Goal: Task Accomplishment & Management: Use online tool/utility

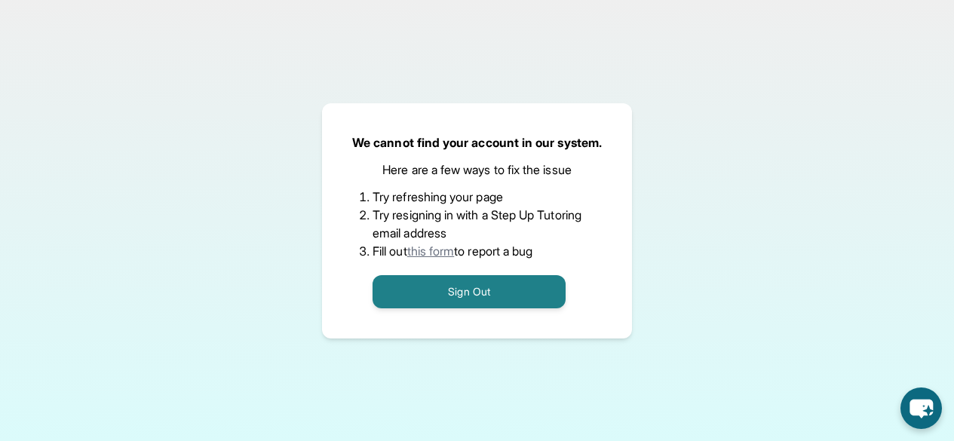
scroll to position [222, 0]
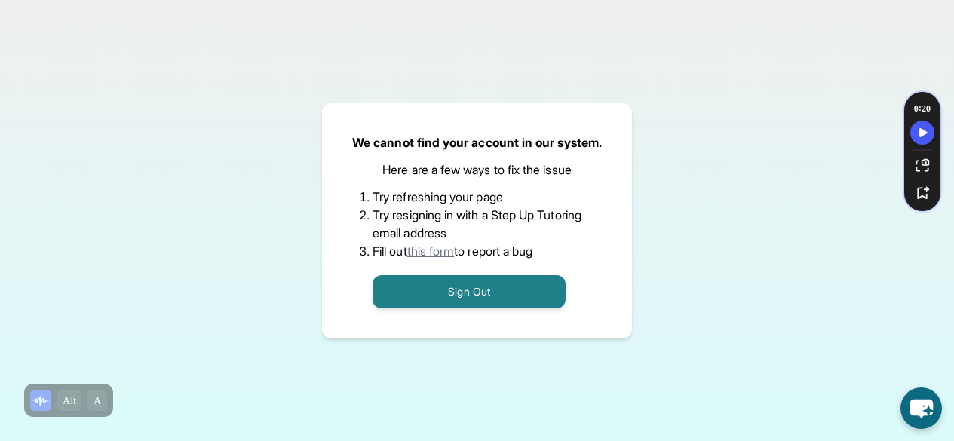
scroll to position [222, 0]
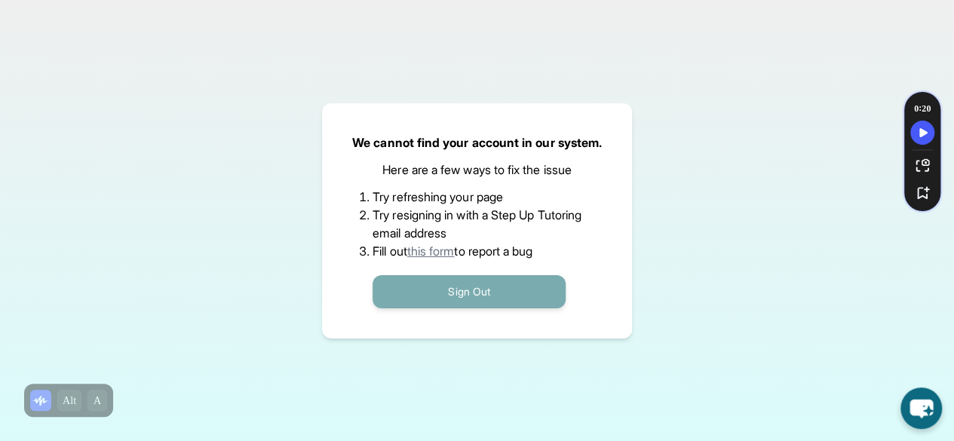
click at [444, 281] on button "Sign Out" at bounding box center [469, 291] width 193 height 33
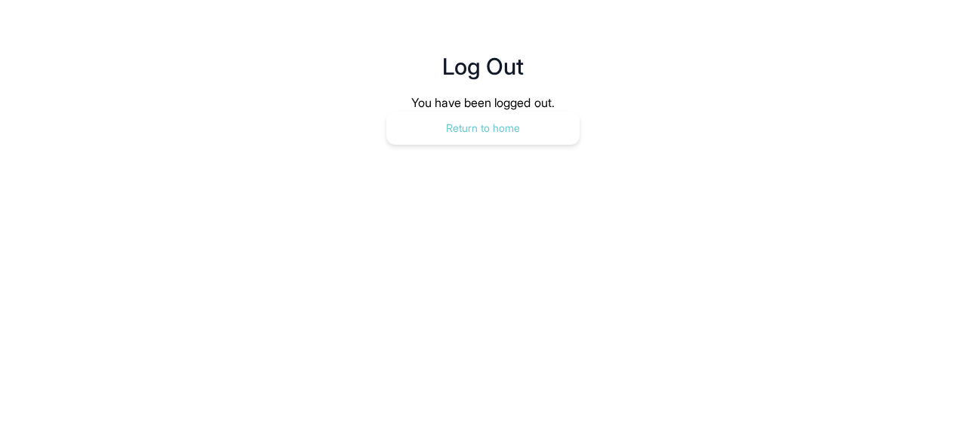
click at [466, 135] on button "Return to home" at bounding box center [482, 128] width 193 height 33
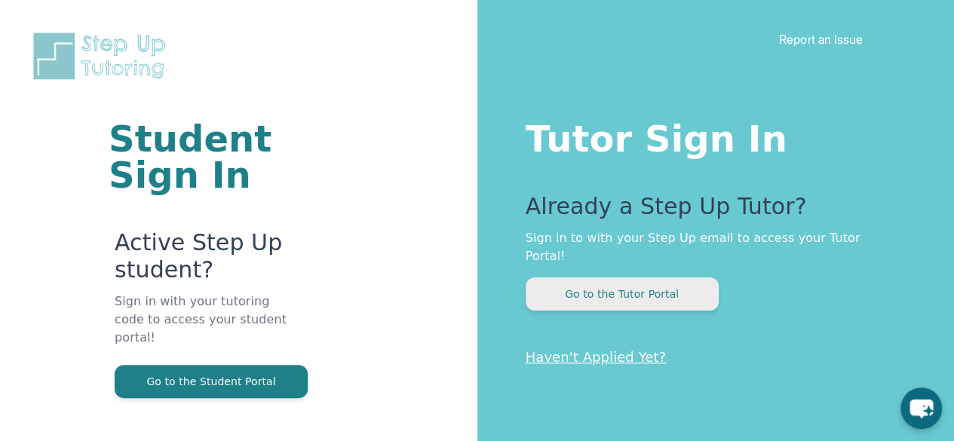
click at [608, 279] on button "Go to the Tutor Portal" at bounding box center [622, 294] width 193 height 33
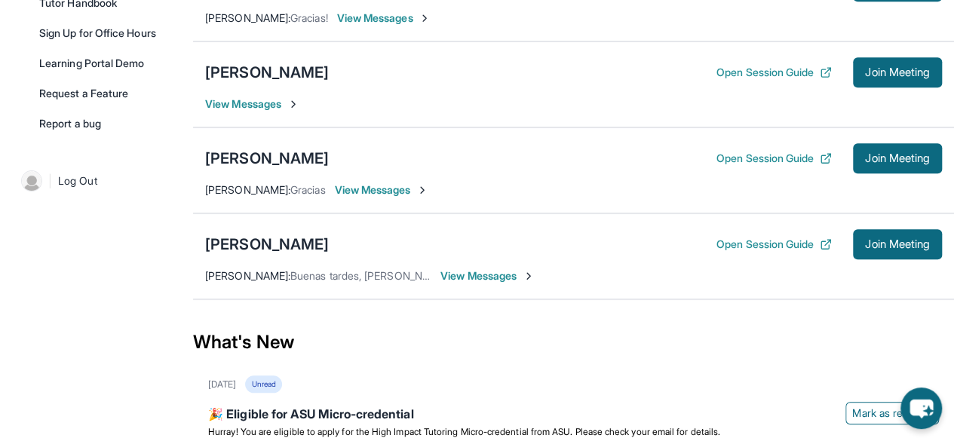
scroll to position [250, 0]
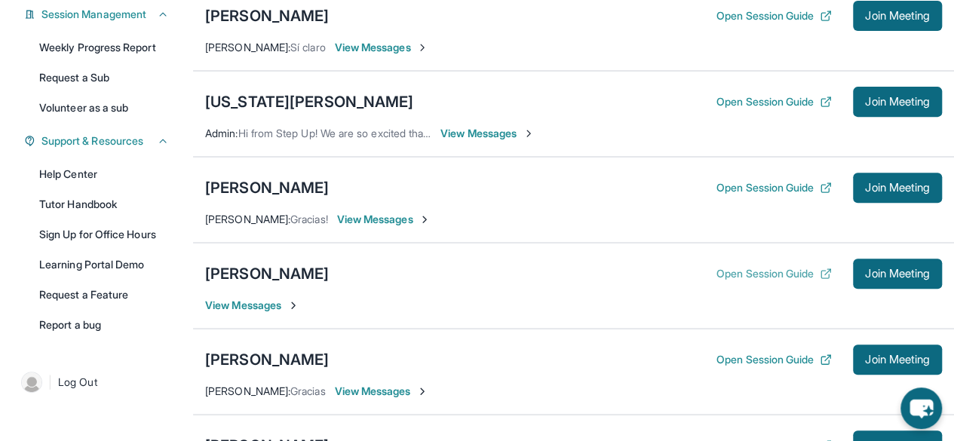
click at [785, 269] on button "Open Session Guide" at bounding box center [774, 273] width 115 height 15
click at [865, 269] on span "Join Meeting" at bounding box center [897, 273] width 65 height 9
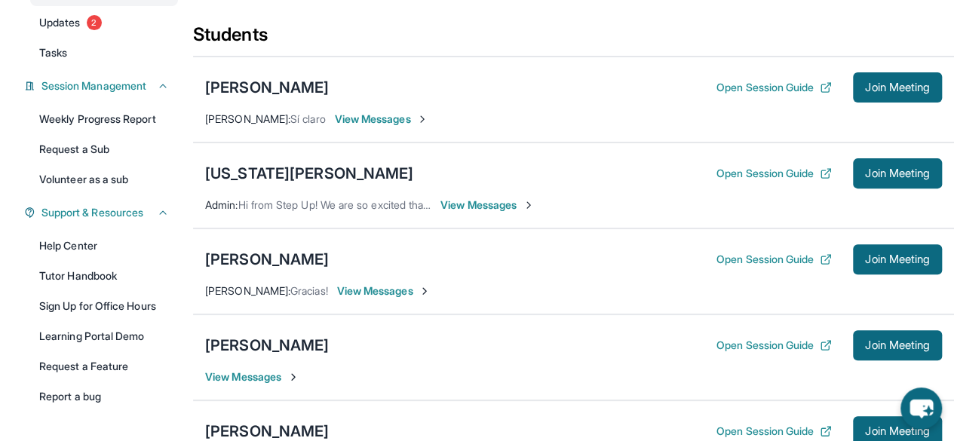
scroll to position [324, 0]
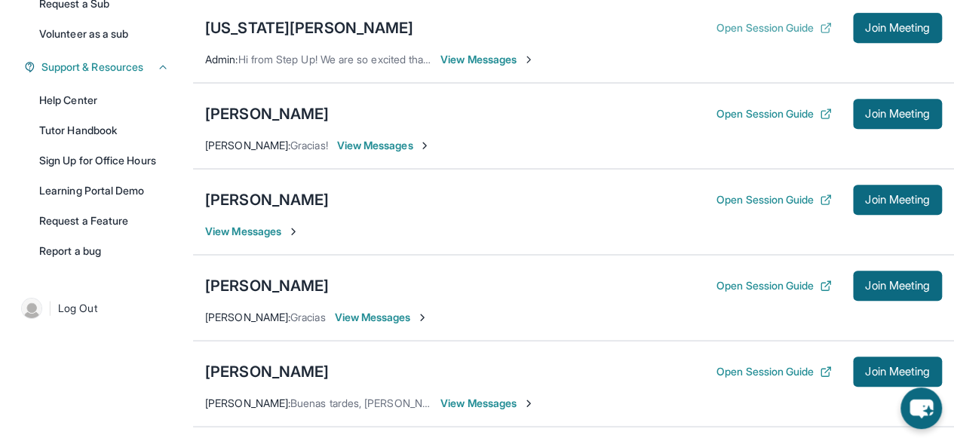
click at [763, 28] on button "Open Session Guide" at bounding box center [774, 27] width 115 height 15
click at [769, 281] on button "Open Session Guide" at bounding box center [774, 285] width 115 height 15
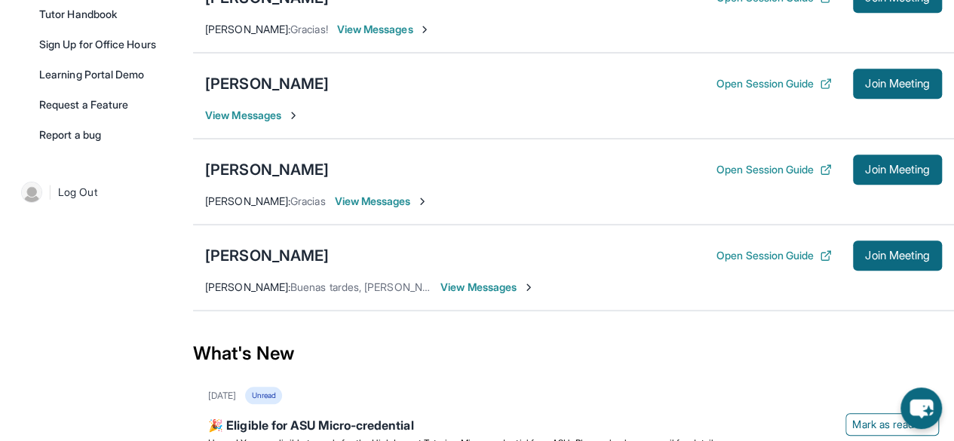
scroll to position [441, 0]
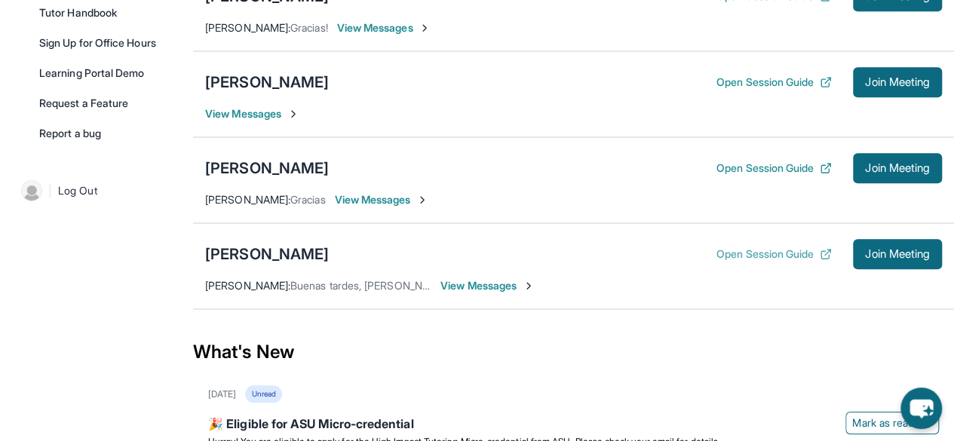
click at [747, 255] on button "Open Session Guide" at bounding box center [774, 254] width 115 height 15
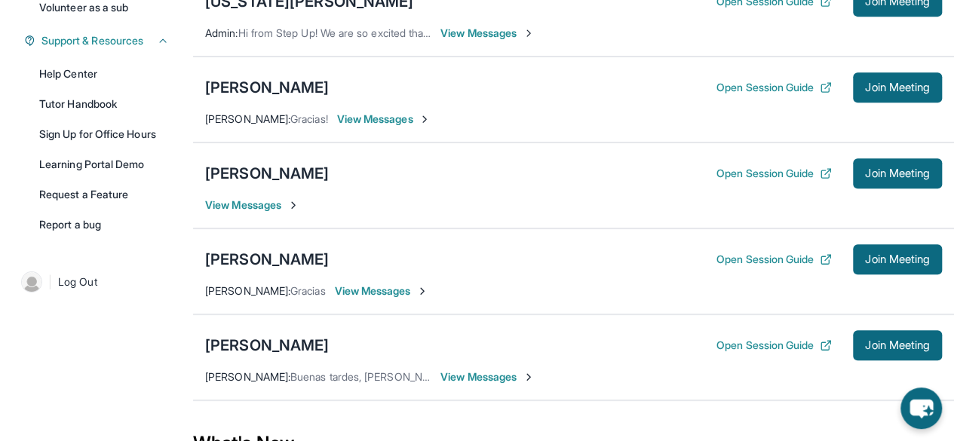
scroll to position [351, 0]
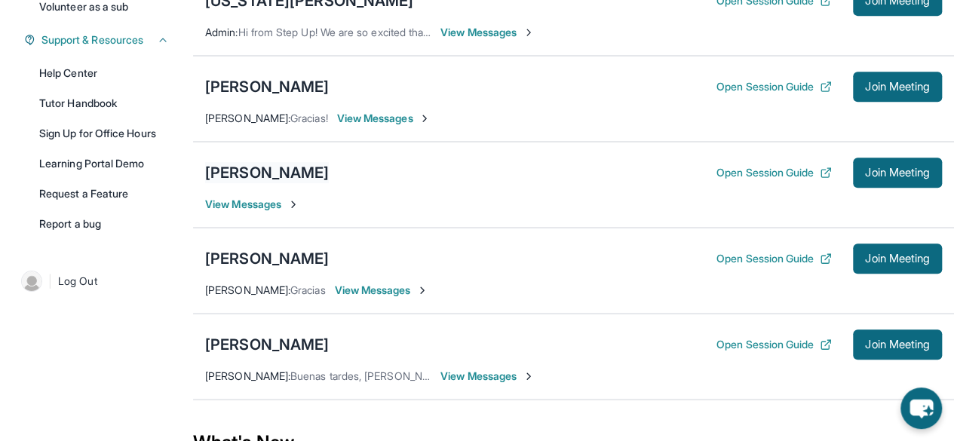
click at [244, 172] on div "Jaqueline Rivera" at bounding box center [267, 172] width 124 height 21
